Goal: Task Accomplishment & Management: Complete application form

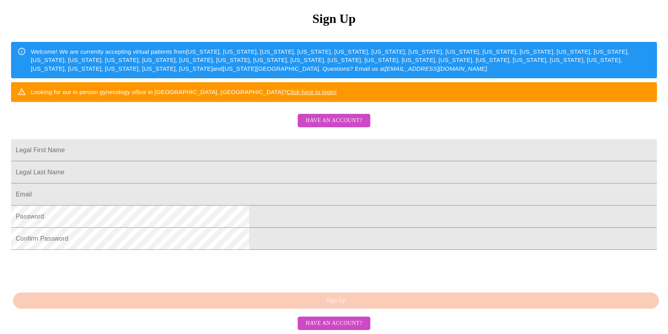
scroll to position [118, 0]
click at [325, 126] on span "Have an account?" at bounding box center [334, 121] width 56 height 10
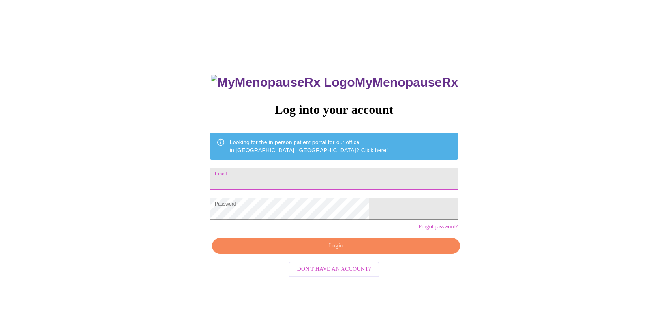
click at [291, 178] on input "Email" at bounding box center [334, 178] width 248 height 22
type input "[EMAIL_ADDRESS][DOMAIN_NAME]"
click at [324, 251] on span "Login" at bounding box center [336, 246] width 230 height 10
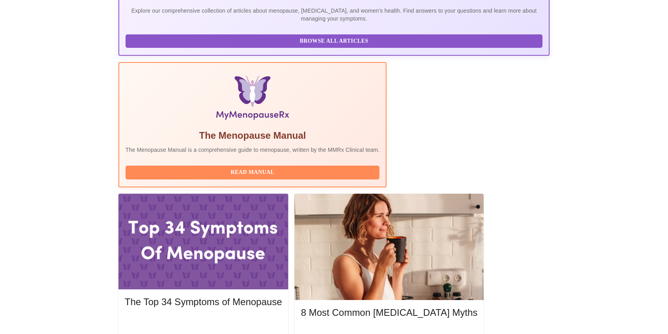
scroll to position [197, 0]
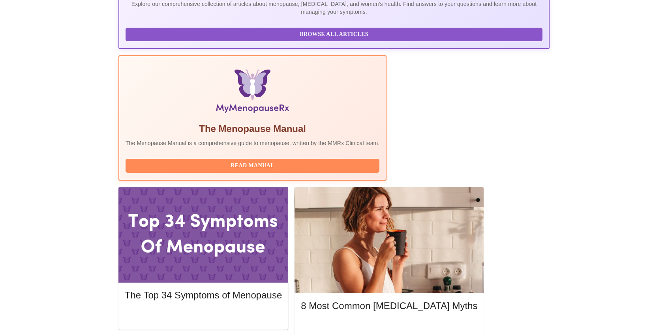
drag, startPoint x: 477, startPoint y: 199, endPoint x: 357, endPoint y: 177, distance: 122.4
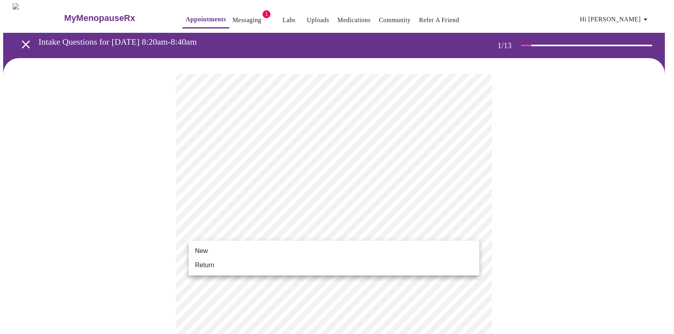
click at [218, 266] on li "Return" at bounding box center [334, 265] width 291 height 14
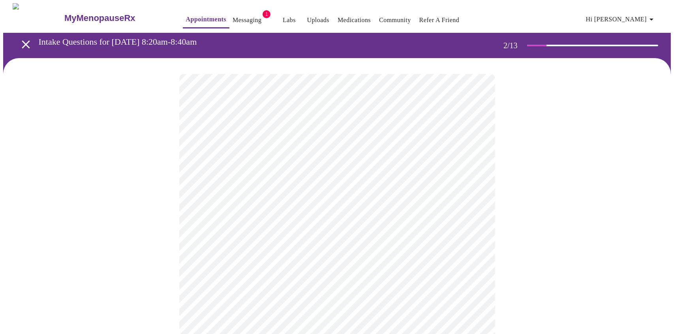
click at [314, 159] on body "MyMenopauseRx Appointments Messaging 1 Labs Uploads Medications Community Refer…" at bounding box center [337, 240] width 668 height 474
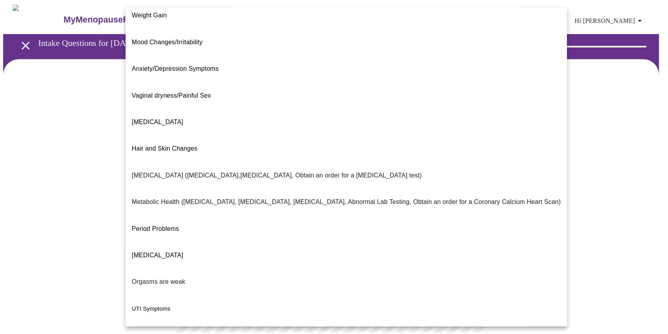
scroll to position [75, 0]
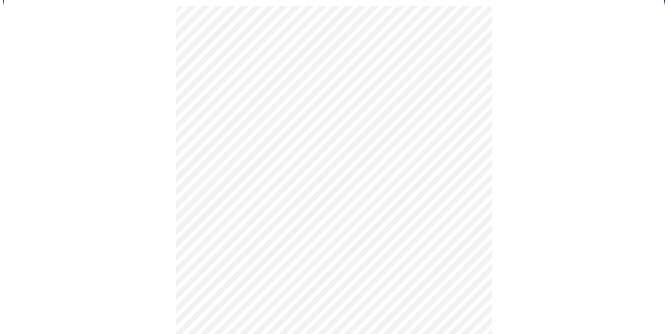
scroll to position [79, 0]
click at [220, 165] on body "MyMenopauseRx Appointments Messaging 1 Labs Uploads Medications Community Refer…" at bounding box center [337, 159] width 668 height 470
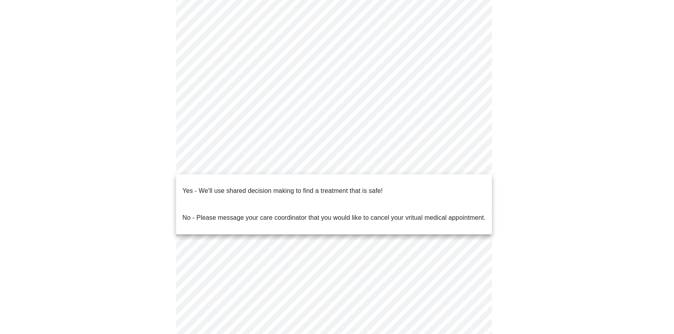
click at [219, 213] on p "No - Please message your care coordinator that you would like to cancel your vr…" at bounding box center [333, 217] width 303 height 9
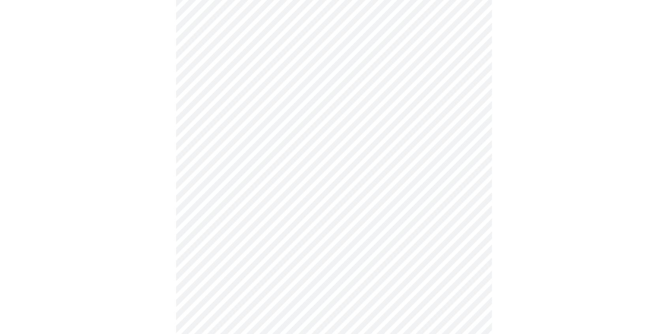
scroll to position [118, 0]
click at [173, 235] on div at bounding box center [334, 145] width 662 height 410
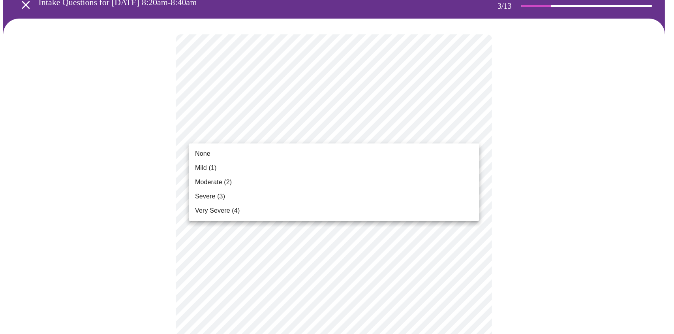
click at [254, 171] on li "Mild (1)" at bounding box center [334, 168] width 291 height 14
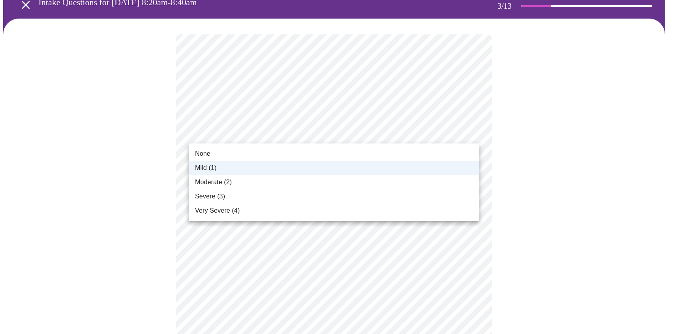
click at [209, 156] on span "None" at bounding box center [202, 153] width 15 height 9
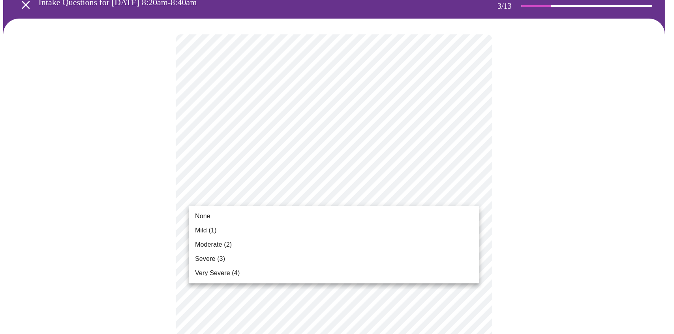
click at [204, 227] on span "Mild (1)" at bounding box center [206, 229] width 22 height 9
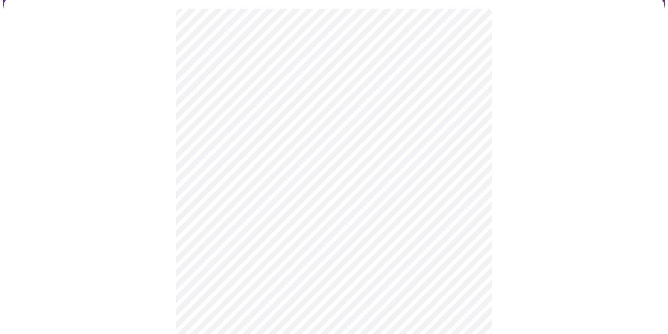
scroll to position [79, 0]
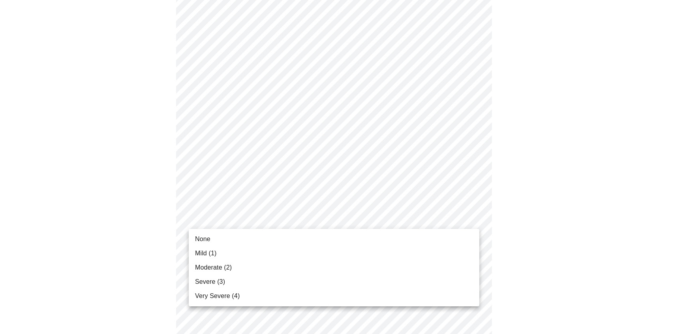
click at [197, 250] on span "Mild (1)" at bounding box center [206, 252] width 22 height 9
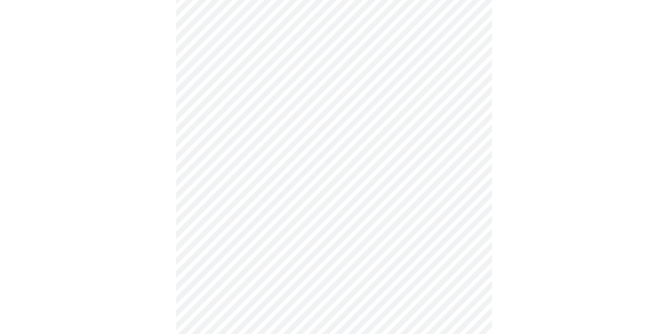
scroll to position [158, 0]
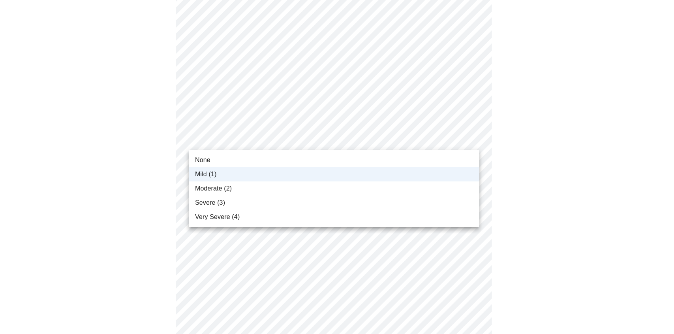
click at [209, 158] on span "None" at bounding box center [202, 159] width 15 height 9
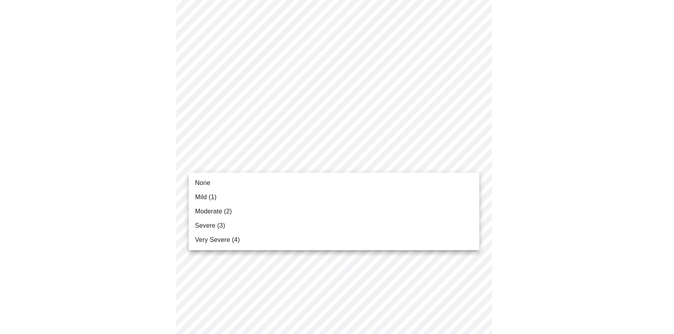
click at [225, 160] on body "MyMenopauseRx Appointments Messaging 1 Labs Uploads Medications Community Refer…" at bounding box center [337, 314] width 668 height 1017
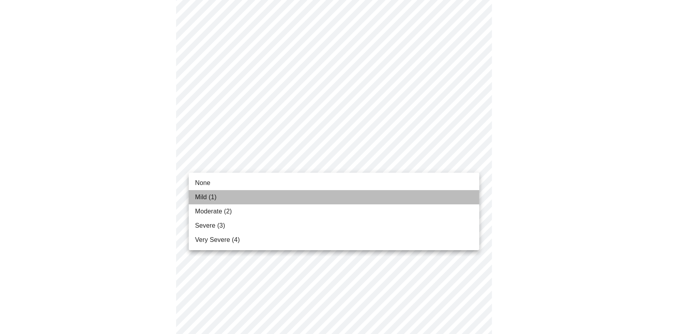
click at [217, 193] on li "Mild (1)" at bounding box center [334, 197] width 291 height 14
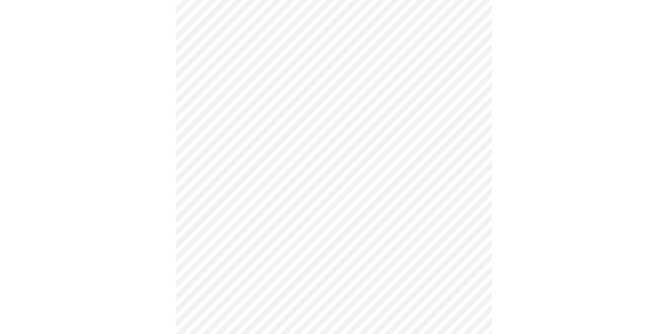
scroll to position [237, 0]
click at [199, 175] on body "MyMenopauseRx Appointments Messaging 1 Labs Uploads Medications Community Refer…" at bounding box center [334, 269] width 662 height 1006
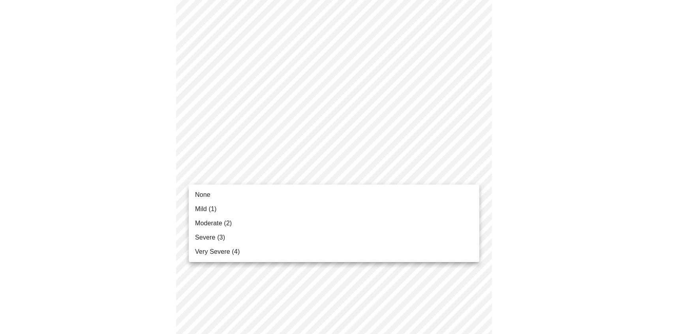
click at [206, 219] on span "Moderate (2)" at bounding box center [213, 222] width 37 height 9
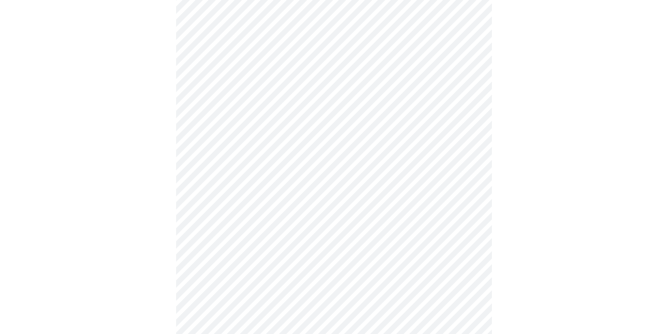
scroll to position [276, 0]
click at [193, 181] on body "MyMenopauseRx Appointments Messaging 1 Labs Uploads Medications Community Refer…" at bounding box center [334, 224] width 662 height 995
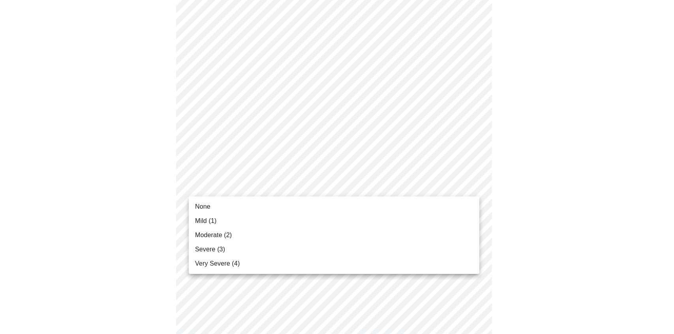
click at [199, 220] on span "Mild (1)" at bounding box center [206, 220] width 22 height 9
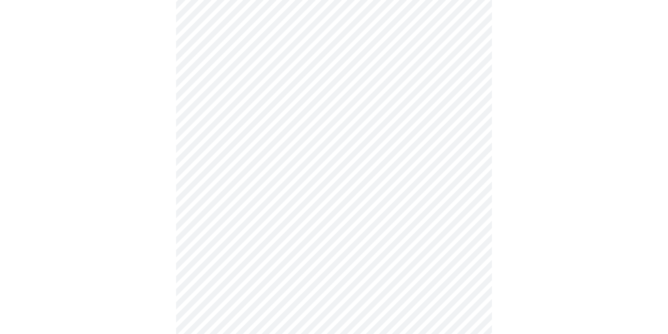
scroll to position [355, 0]
click at [199, 166] on body "MyMenopauseRx Appointments Messaging 1 Labs Uploads Medications Community Refer…" at bounding box center [334, 140] width 662 height 984
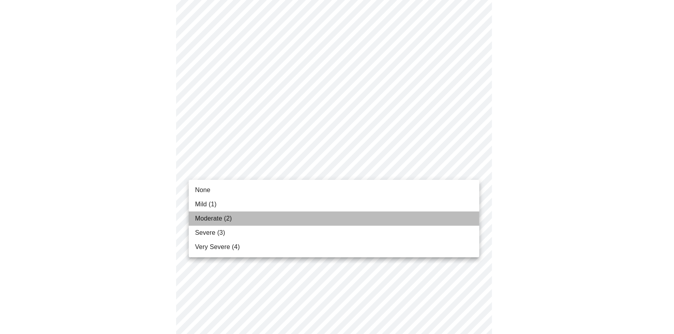
click at [203, 212] on li "Moderate (2)" at bounding box center [334, 218] width 291 height 14
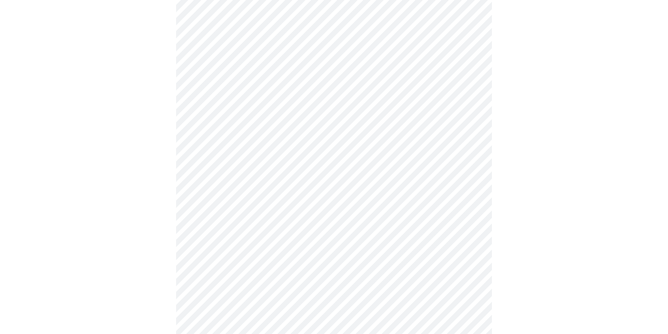
scroll to position [434, 0]
click at [203, 156] on body "MyMenopauseRx Appointments Messaging 1 Labs Uploads Medications Community Refer…" at bounding box center [334, 55] width 662 height 973
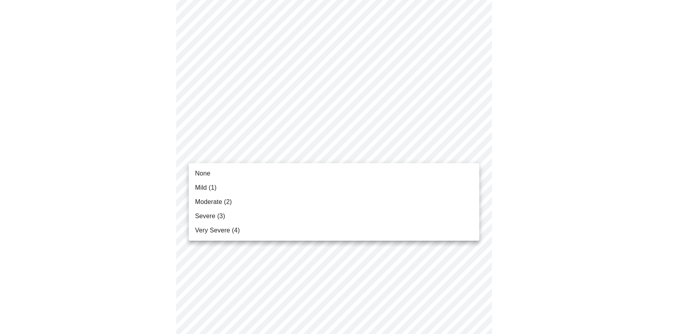
click at [209, 199] on span "Moderate (2)" at bounding box center [213, 201] width 37 height 9
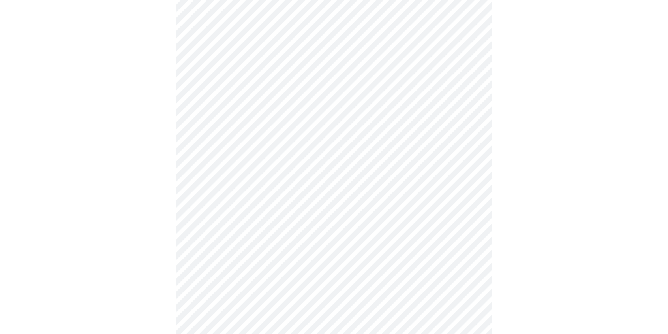
scroll to position [474, 0]
click at [193, 171] on body "MyMenopauseRx Appointments Messaging 1 Labs Uploads Medications Community Refer…" at bounding box center [334, 10] width 662 height 962
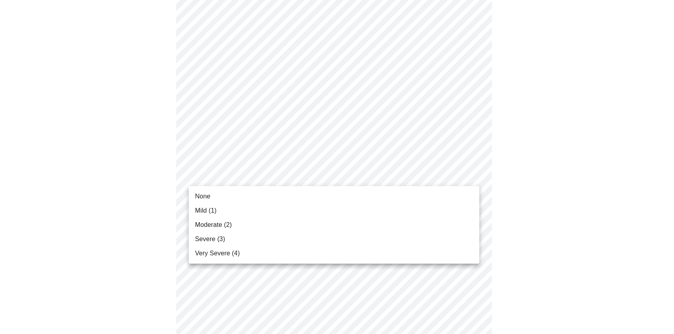
click at [205, 193] on span "None" at bounding box center [202, 196] width 15 height 9
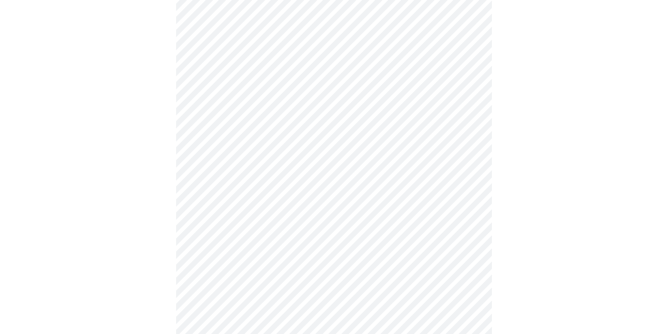
scroll to position [553, 0]
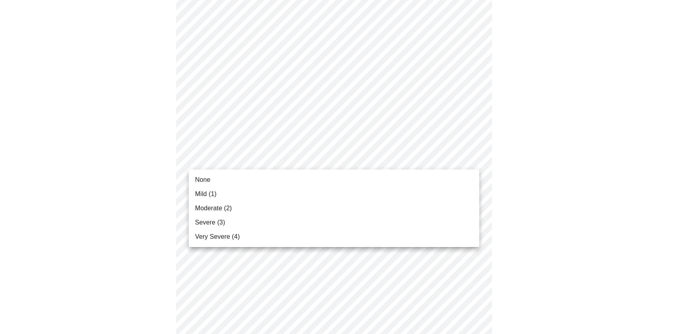
click at [200, 190] on span "Mild (1)" at bounding box center [206, 193] width 22 height 9
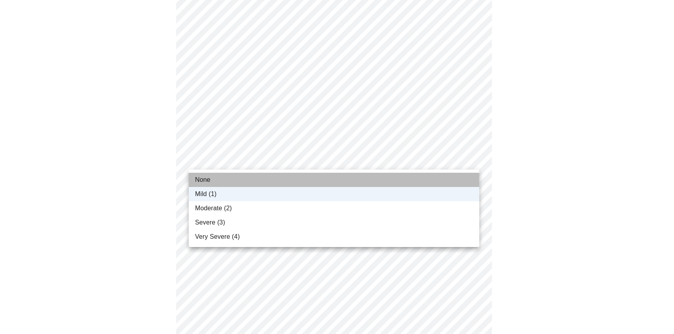
click at [209, 180] on span "None" at bounding box center [202, 179] width 15 height 9
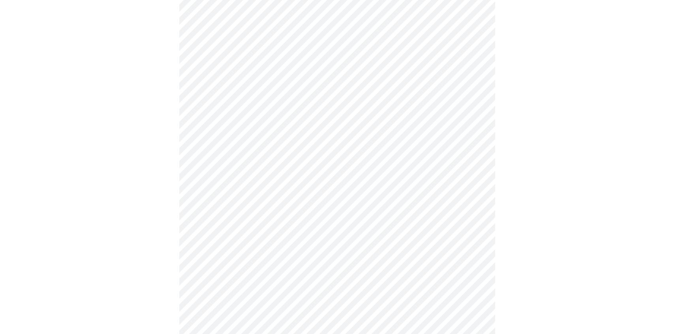
scroll to position [606, 0]
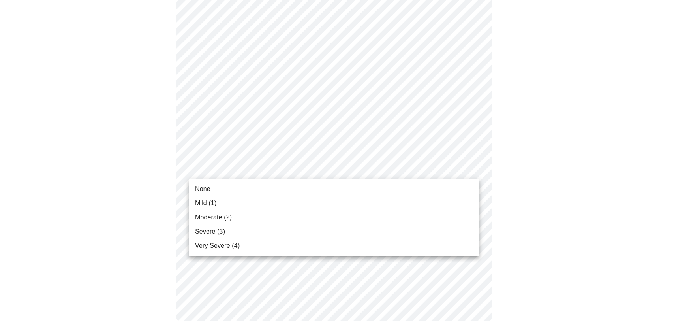
click at [201, 189] on span "None" at bounding box center [202, 188] width 15 height 9
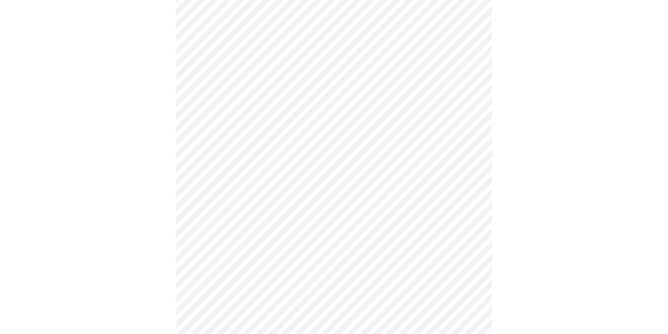
scroll to position [316, 0]
click at [255, 166] on body "MyMenopauseRx Appointments Messaging 1 Labs Uploads Medications Community Refer…" at bounding box center [334, 76] width 662 height 779
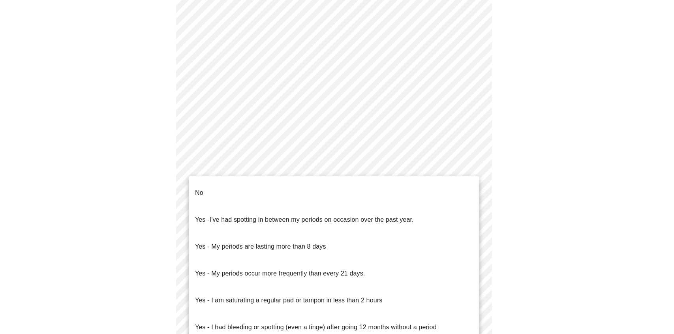
click at [208, 188] on li "No" at bounding box center [334, 192] width 291 height 27
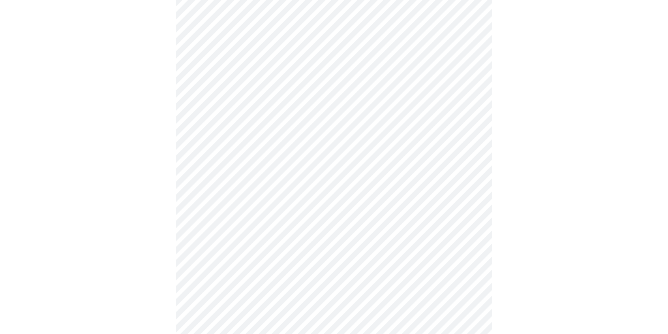
scroll to position [395, 0]
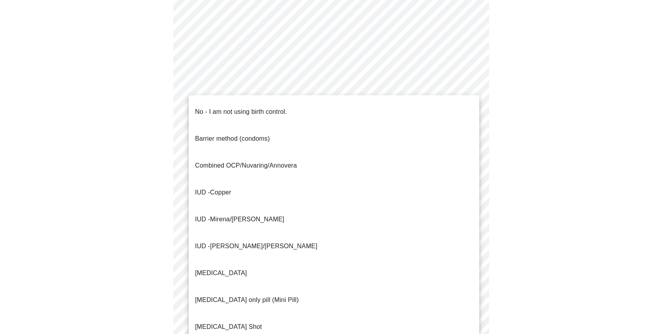
click at [225, 216] on span "Mirena/[PERSON_NAME]" at bounding box center [247, 219] width 74 height 7
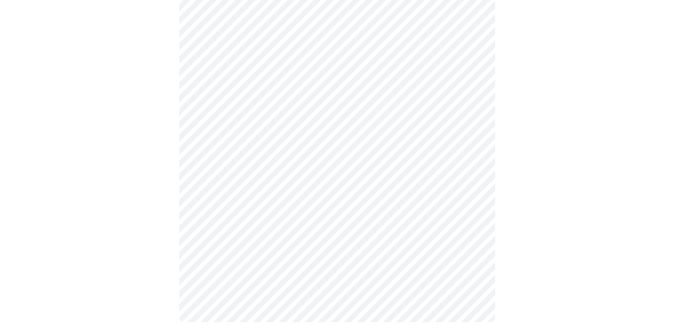
scroll to position [436, 0]
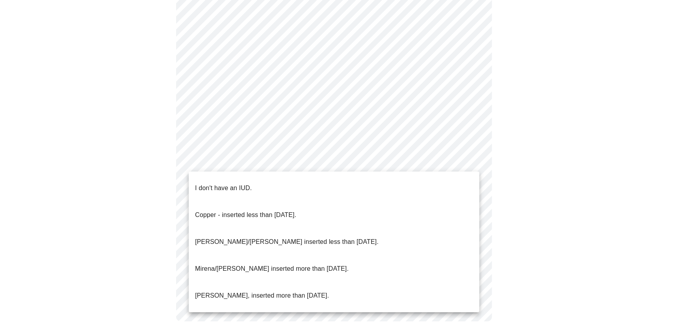
drag, startPoint x: 222, startPoint y: 218, endPoint x: 218, endPoint y: 219, distance: 4.4
click at [223, 237] on p "[PERSON_NAME]/[PERSON_NAME] inserted less than [DATE]." at bounding box center [287, 241] width 184 height 9
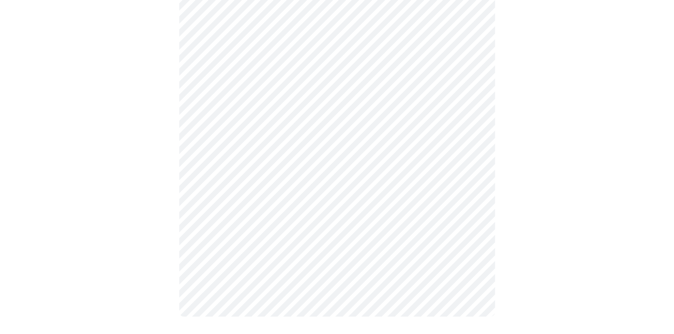
scroll to position [431, 0]
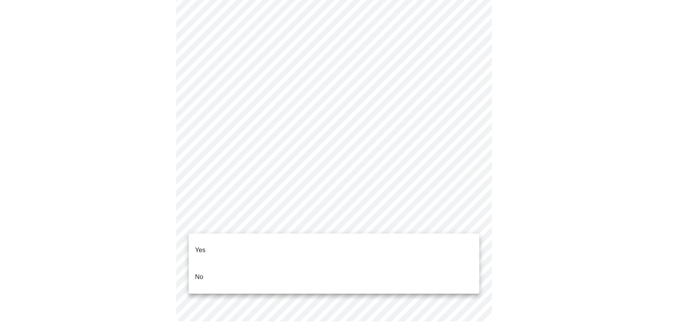
click at [208, 245] on li "Yes" at bounding box center [334, 250] width 291 height 27
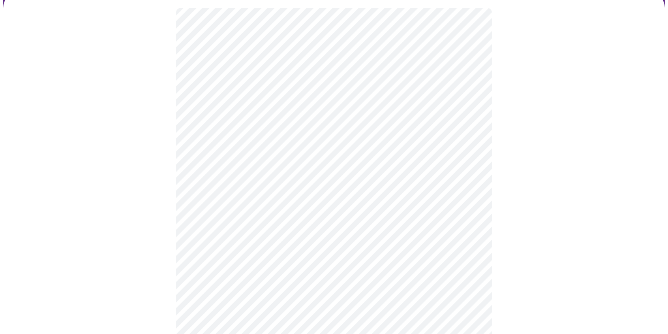
scroll to position [79, 0]
click at [209, 199] on body "MyMenopauseRx Appointments Messaging 1 Labs Uploads Medications Community Refer…" at bounding box center [337, 216] width 668 height 584
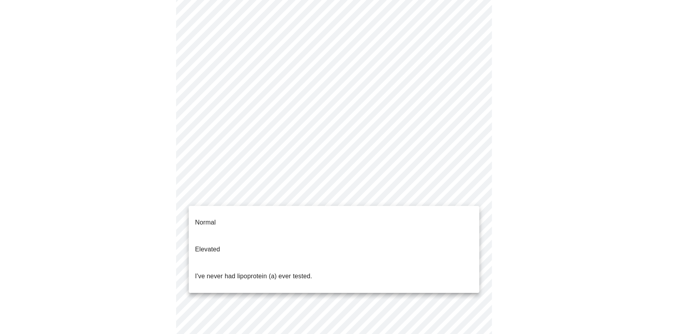
click at [212, 210] on li "Normal" at bounding box center [334, 222] width 291 height 27
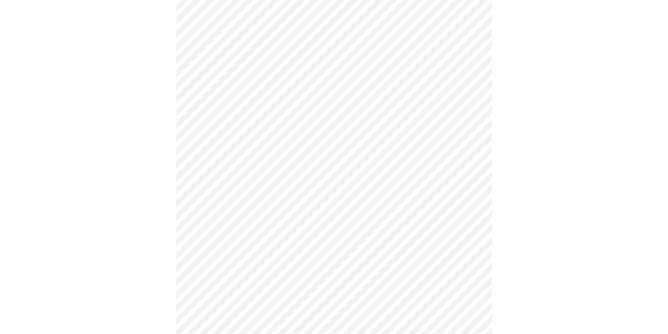
scroll to position [2020, 0]
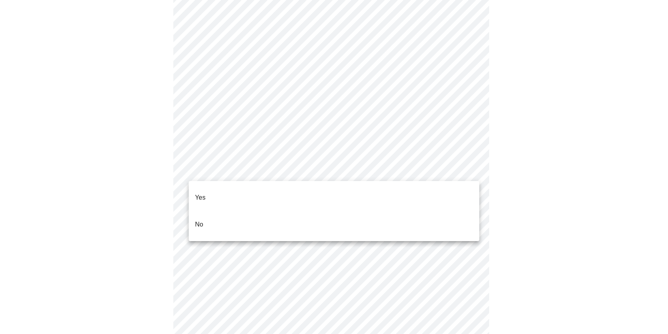
click at [211, 211] on li "No" at bounding box center [334, 224] width 291 height 27
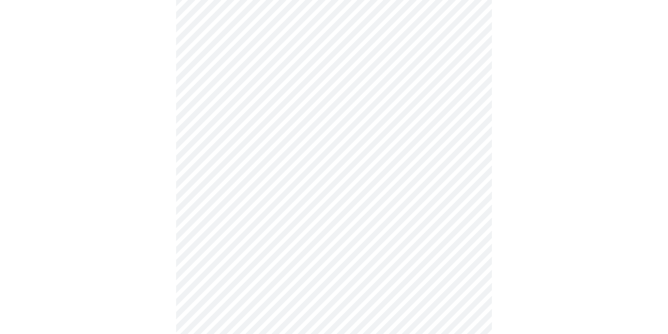
scroll to position [346, 0]
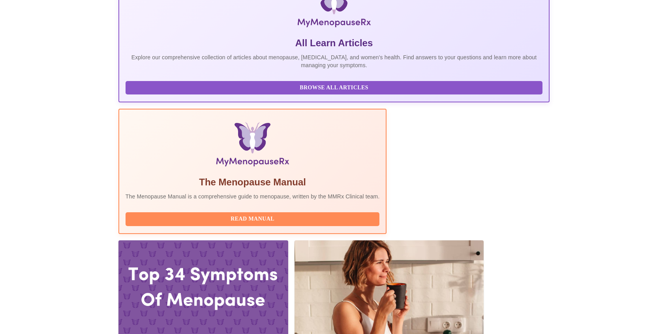
scroll to position [158, 0]
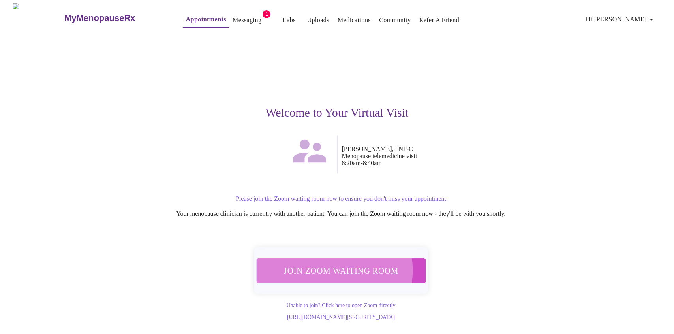
click at [335, 266] on span "Join Zoom Waiting Room" at bounding box center [340, 270] width 149 height 15
